Goal: Information Seeking & Learning: Learn about a topic

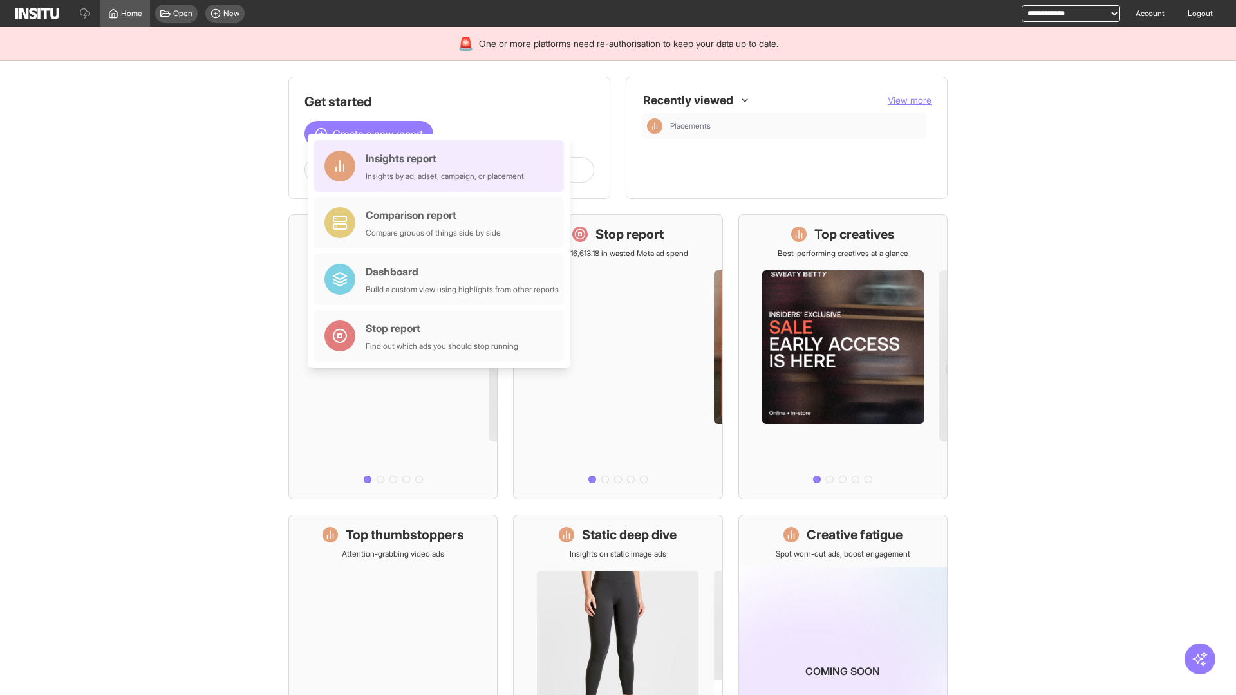
click at [442, 166] on div "Insights report Insights by ad, adset, campaign, or placement" at bounding box center [445, 166] width 158 height 31
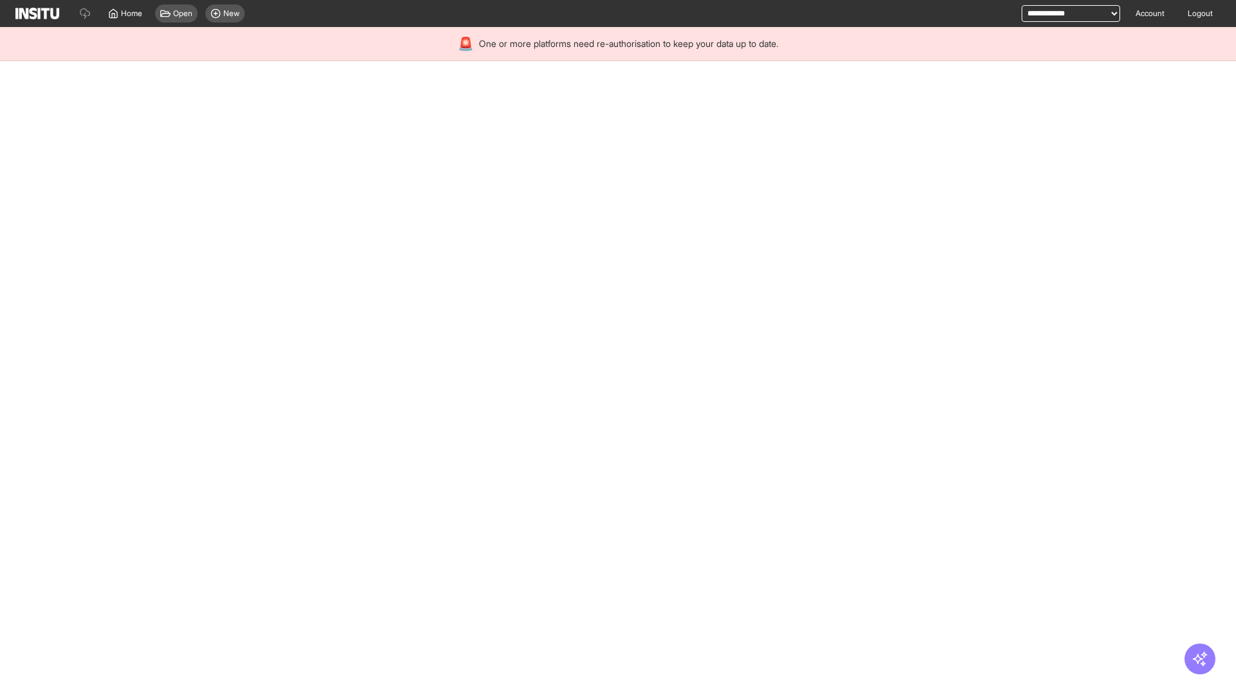
select select "**"
